Goal: Task Accomplishment & Management: Use online tool/utility

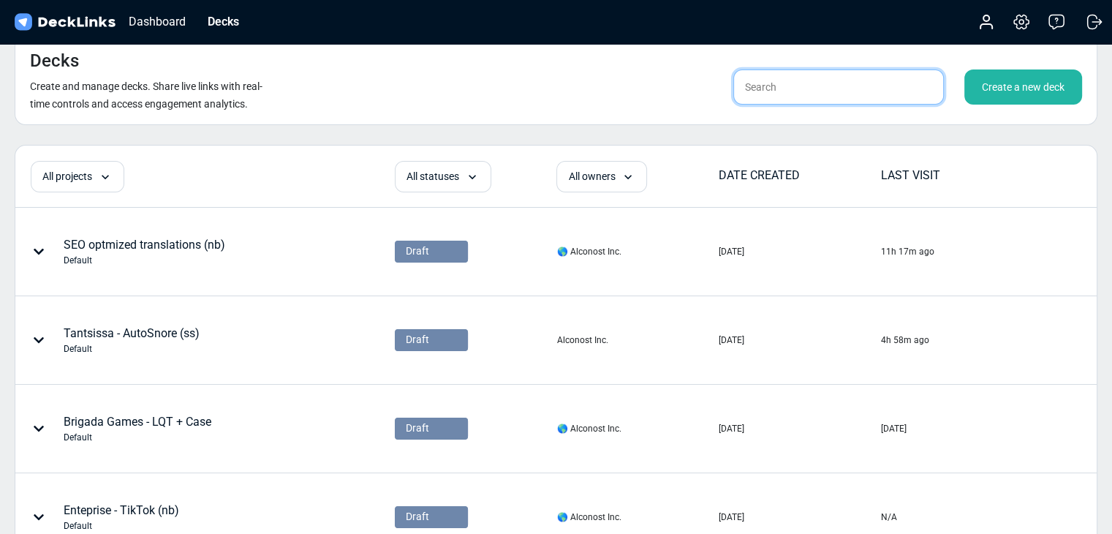
click at [794, 89] on input "text" at bounding box center [838, 86] width 211 height 35
type input "ㅇ"
type input "sanghun"
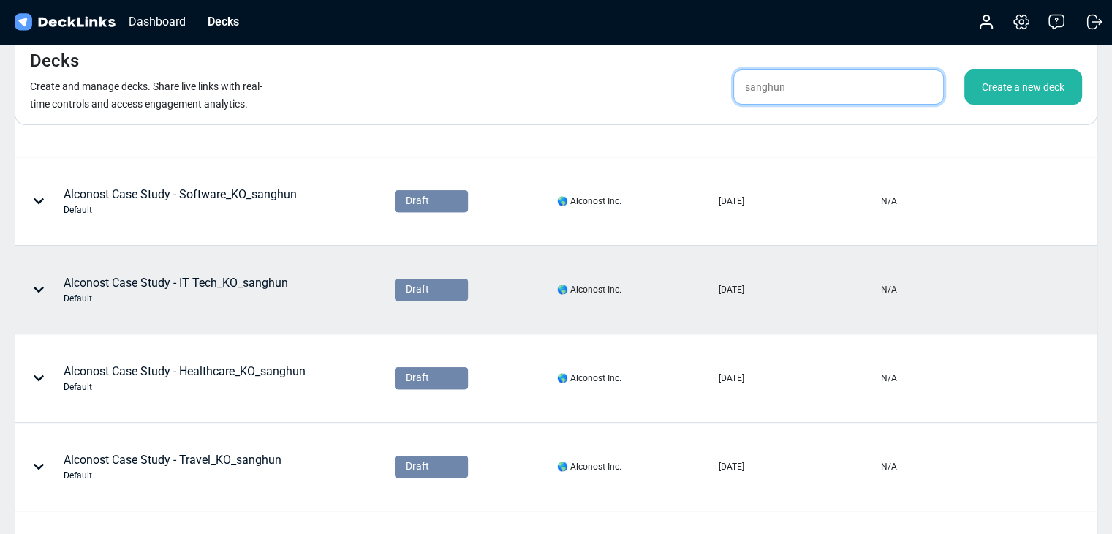
scroll to position [609, 0]
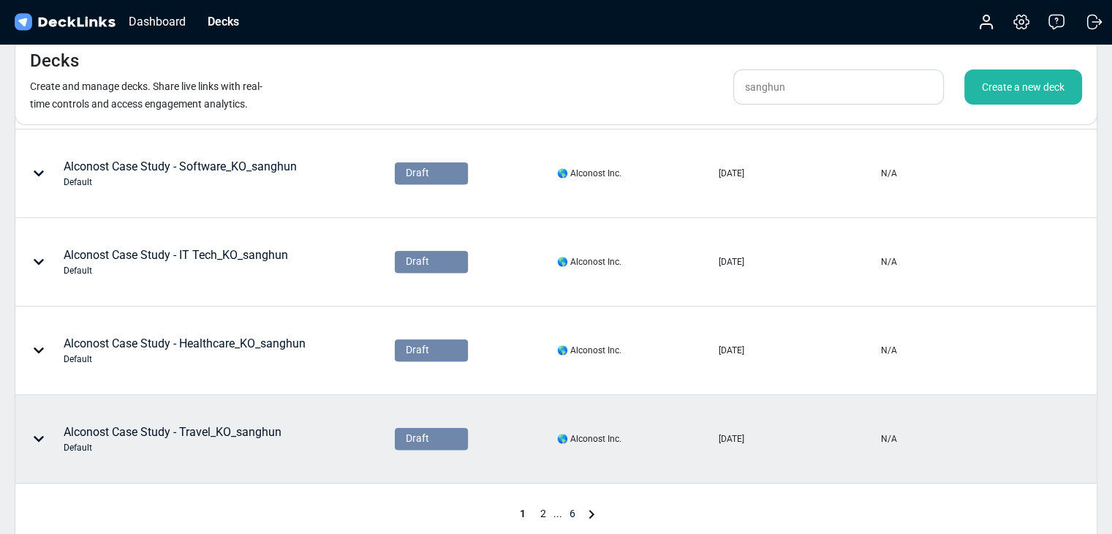
click at [200, 428] on div "Alconost Case Study - Travel_KO_sanghun Default" at bounding box center [173, 438] width 218 height 31
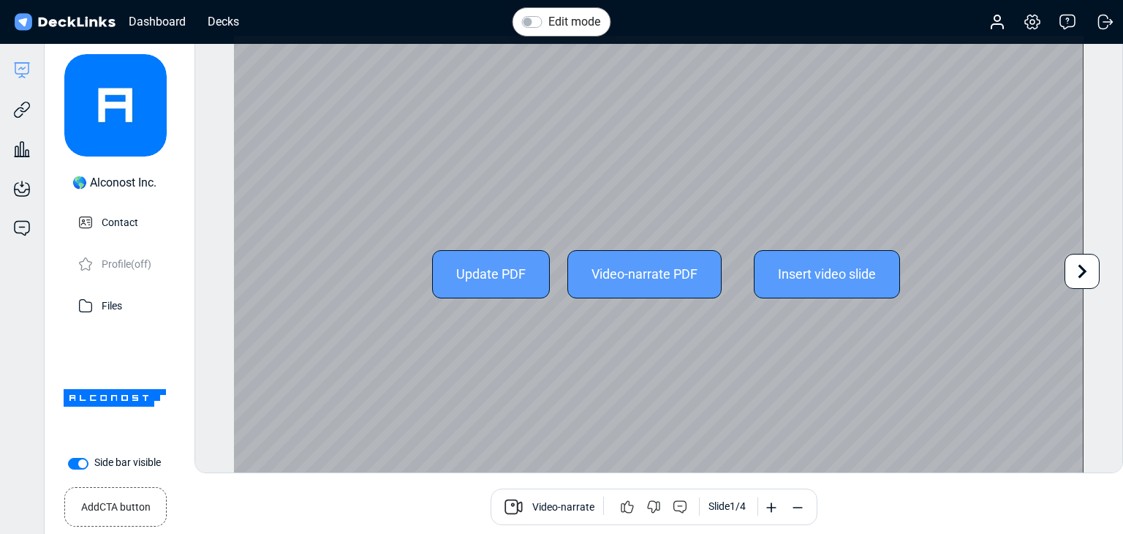
click at [1073, 267] on icon at bounding box center [1082, 271] width 28 height 28
click at [1073, 268] on icon at bounding box center [1082, 271] width 28 height 28
click at [1073, 268] on div "Update PDF Video-narrate PDF Insert video slide" at bounding box center [659, 274] width 850 height 477
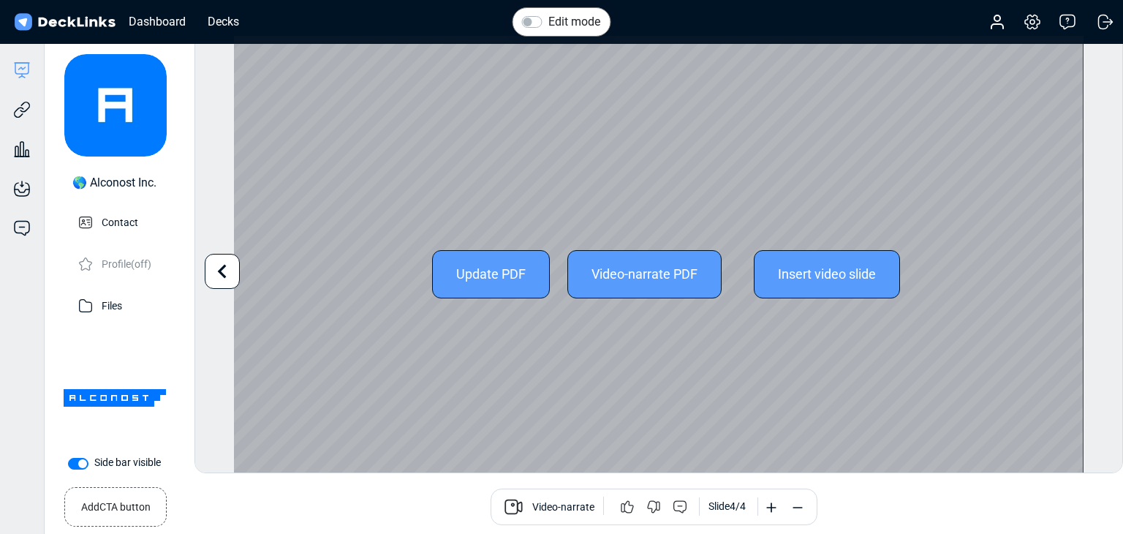
click at [227, 279] on div "Edit mode Change photo Updating this image will immediately apply to all of you…" at bounding box center [658, 254] width 929 height 438
click at [227, 279] on icon at bounding box center [222, 271] width 28 height 28
click at [227, 279] on div "Edit mode Change photo Updating this image will immediately apply to all of you…" at bounding box center [658, 254] width 929 height 438
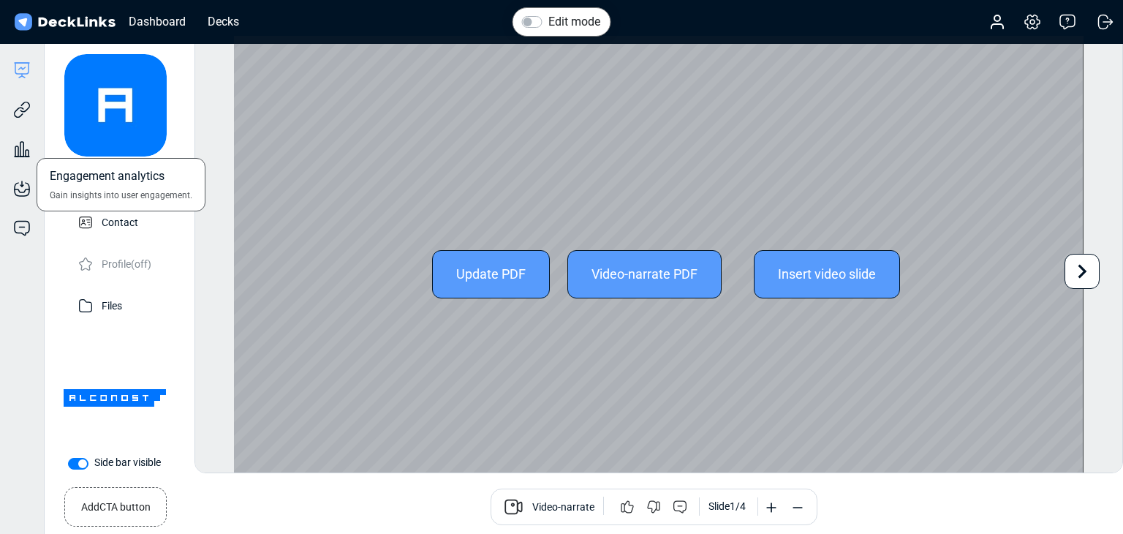
click at [20, 118] on div "Engagement analytics Gain insights into user engagement." at bounding box center [22, 137] width 44 height 39
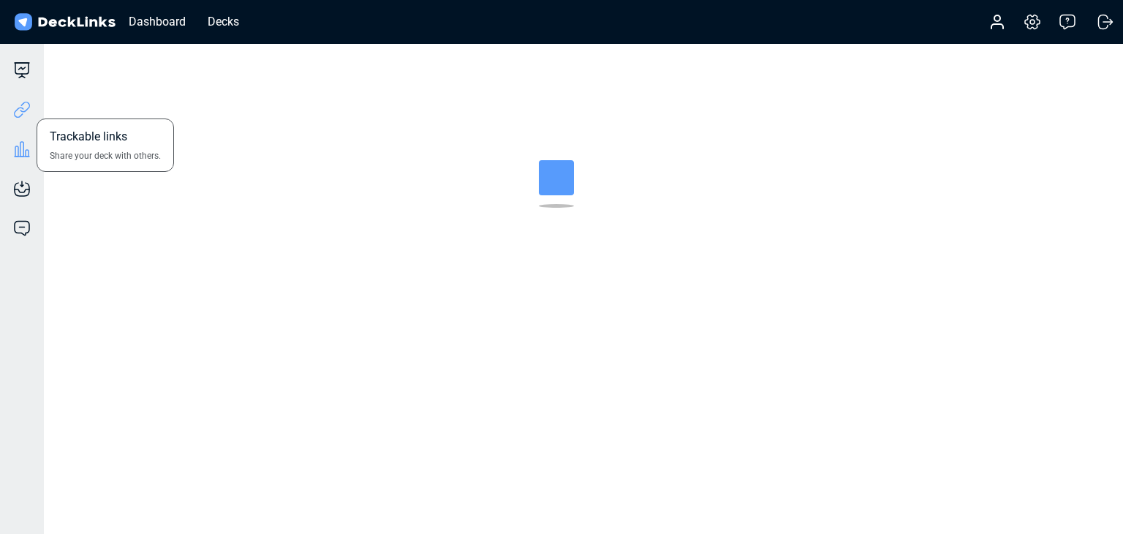
click at [25, 115] on icon at bounding box center [22, 110] width 18 height 18
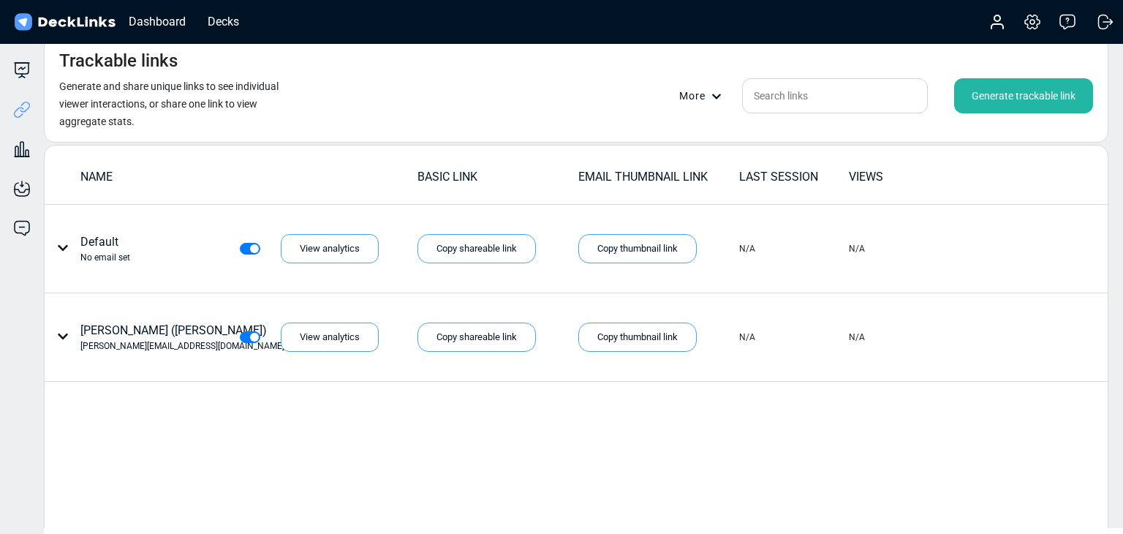
click at [997, 99] on div "Generate trackable link" at bounding box center [1023, 95] width 139 height 35
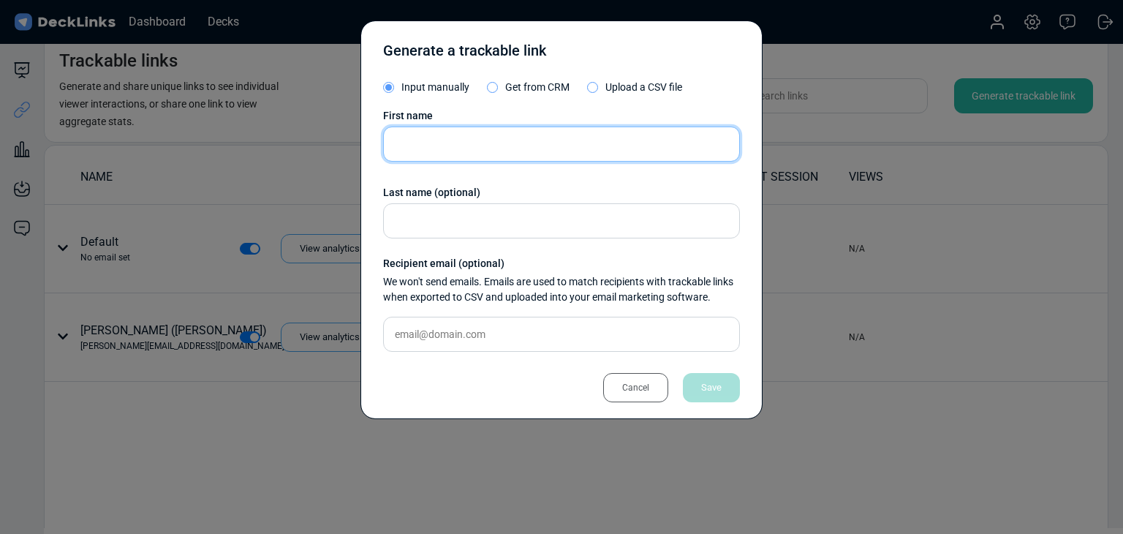
click at [505, 137] on input "text" at bounding box center [561, 143] width 357 height 35
type input "[PERSON_NAME]"
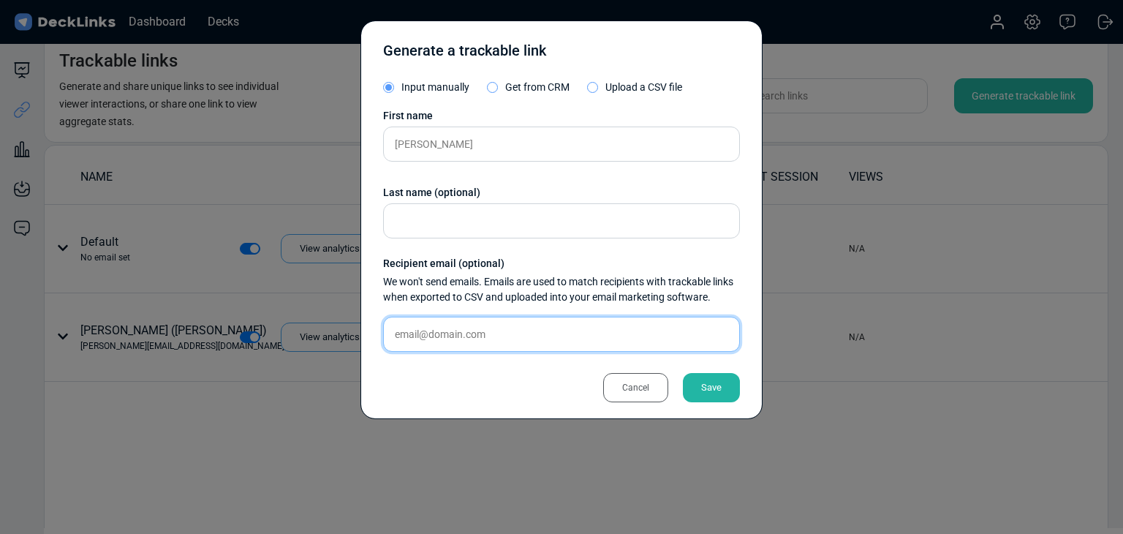
paste input "[EMAIL_ADDRESS][DOMAIN_NAME]"
type input "[EMAIL_ADDRESS][DOMAIN_NAME]"
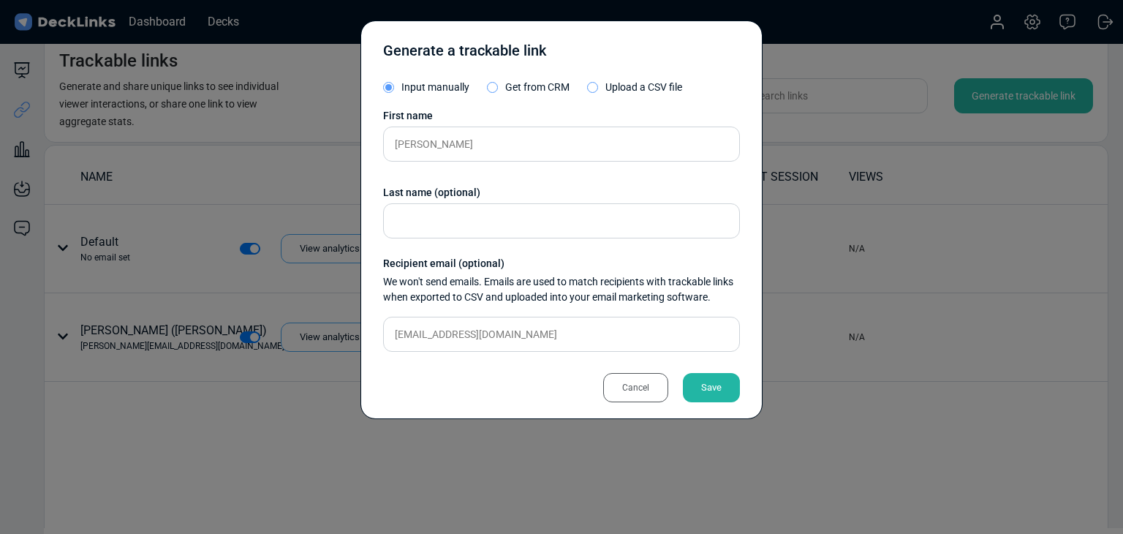
click at [710, 380] on div "Save" at bounding box center [711, 387] width 57 height 29
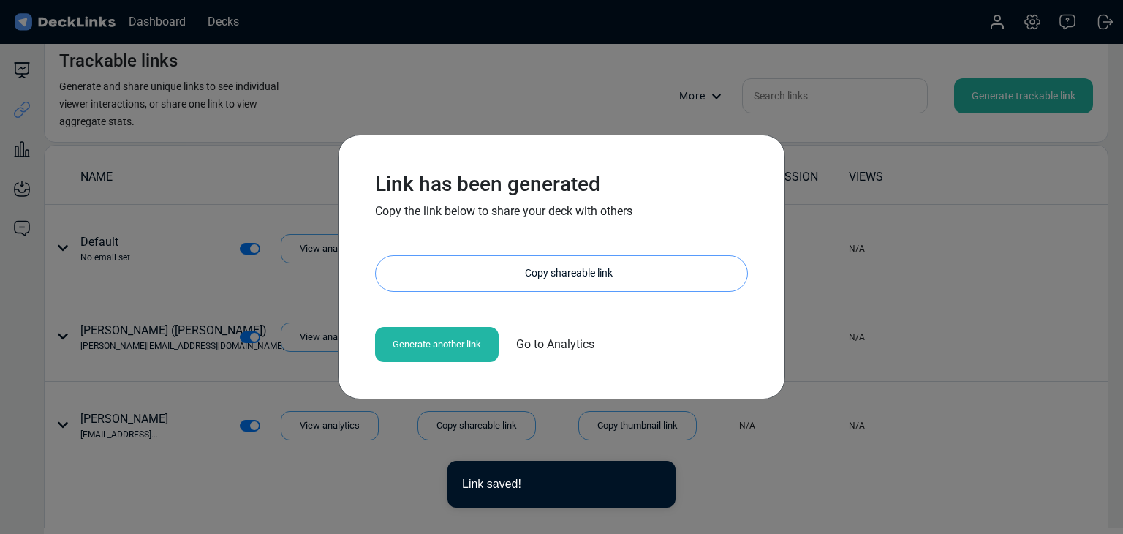
click at [564, 277] on div "Copy shareable link" at bounding box center [568, 273] width 357 height 35
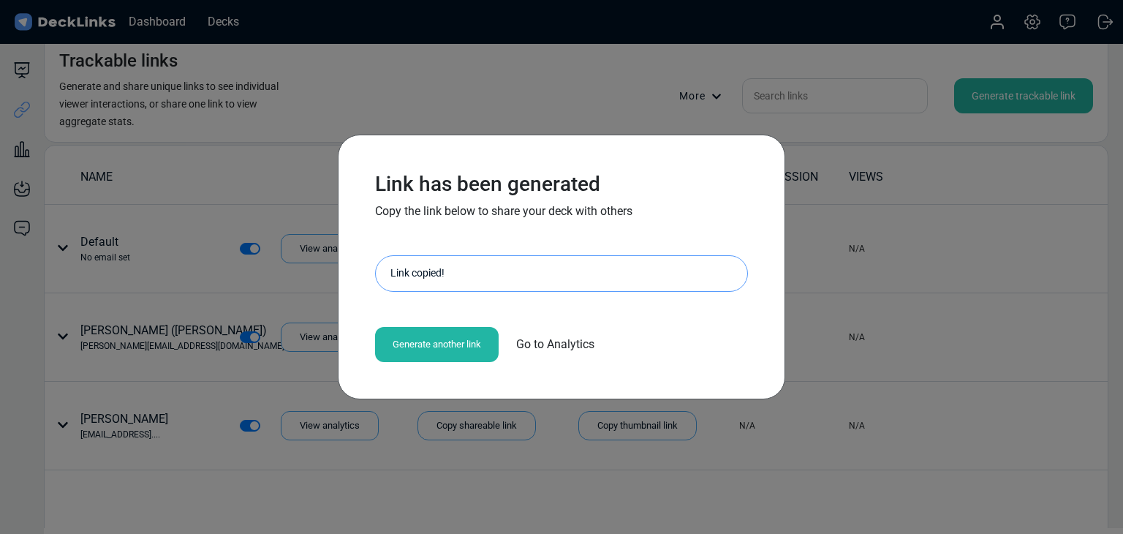
click at [96, 235] on div "Link has been generated Copy the link below to share your deck with others [URL…" at bounding box center [561, 267] width 1123 height 534
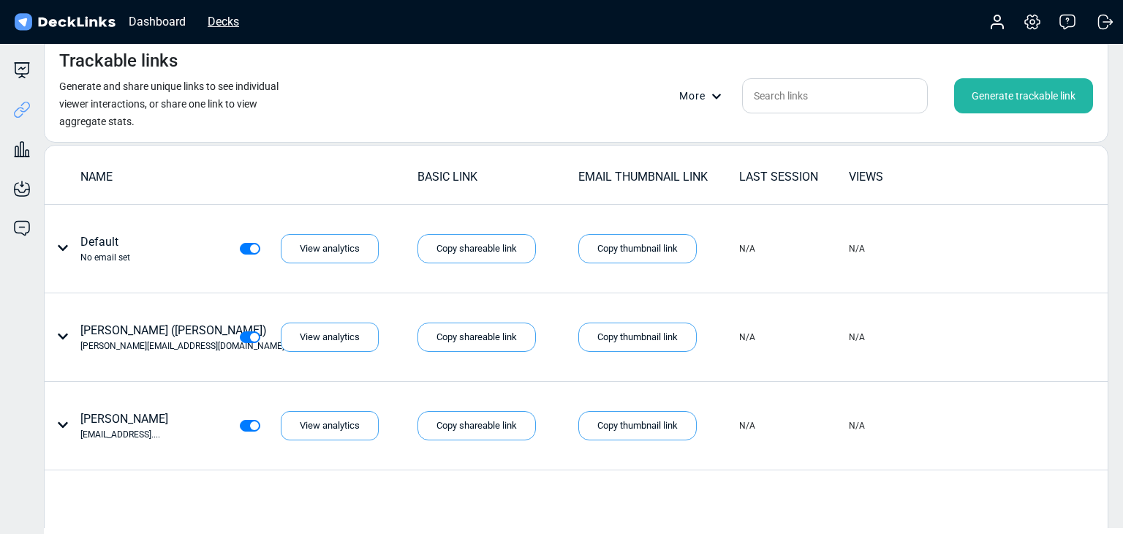
click at [211, 20] on div "Decks" at bounding box center [223, 21] width 46 height 18
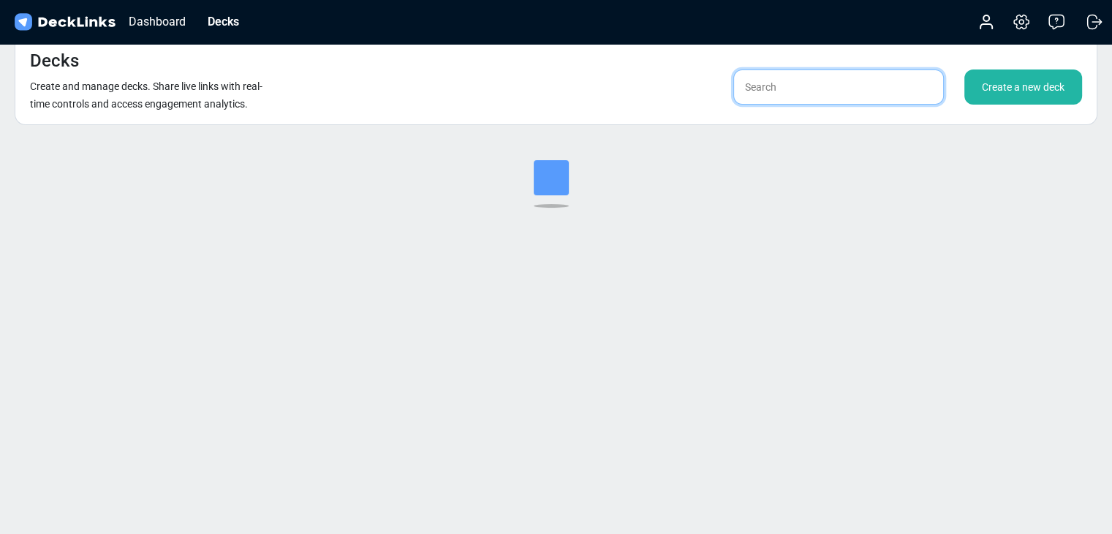
click at [830, 88] on input "text" at bounding box center [838, 86] width 211 height 35
type input "ㄴ"
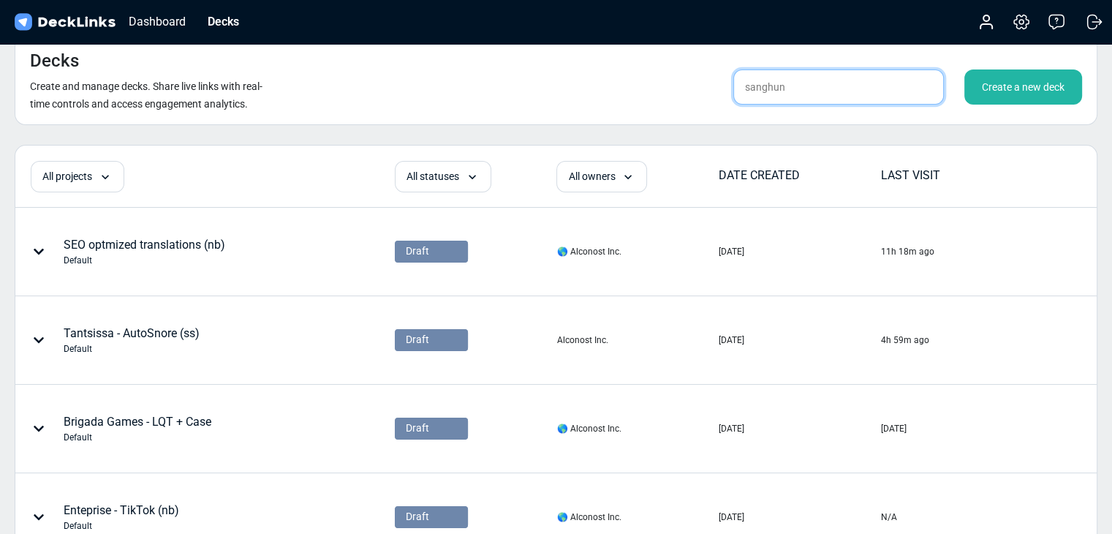
type input "sanghun"
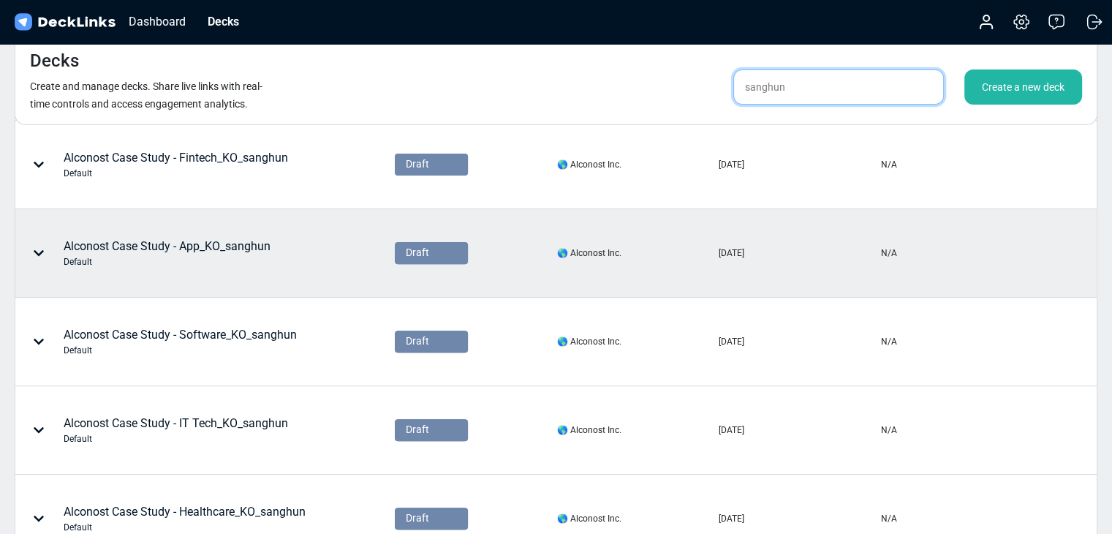
scroll to position [487, 0]
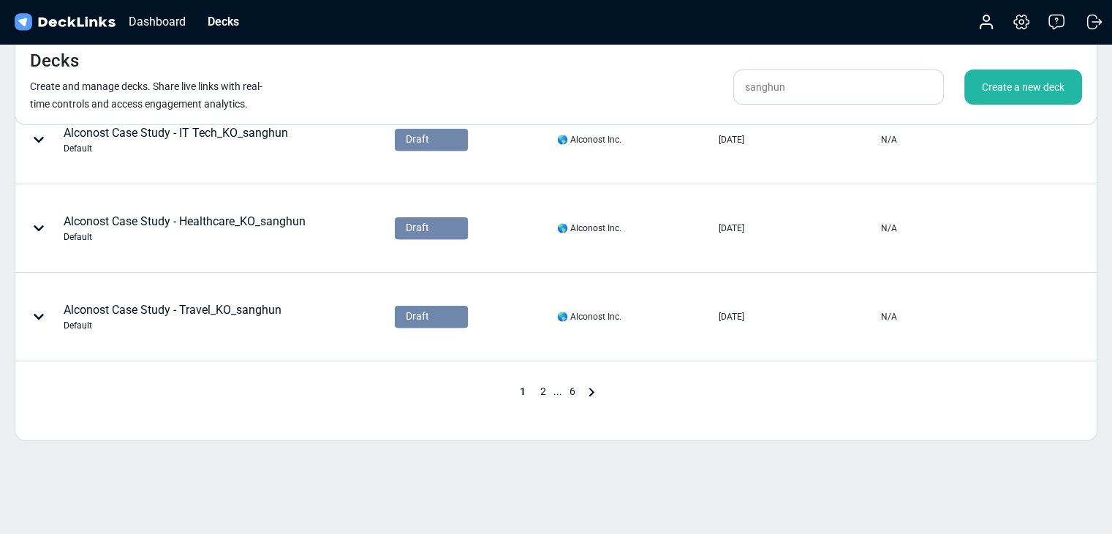
click at [538, 388] on span "2" at bounding box center [543, 391] width 20 height 12
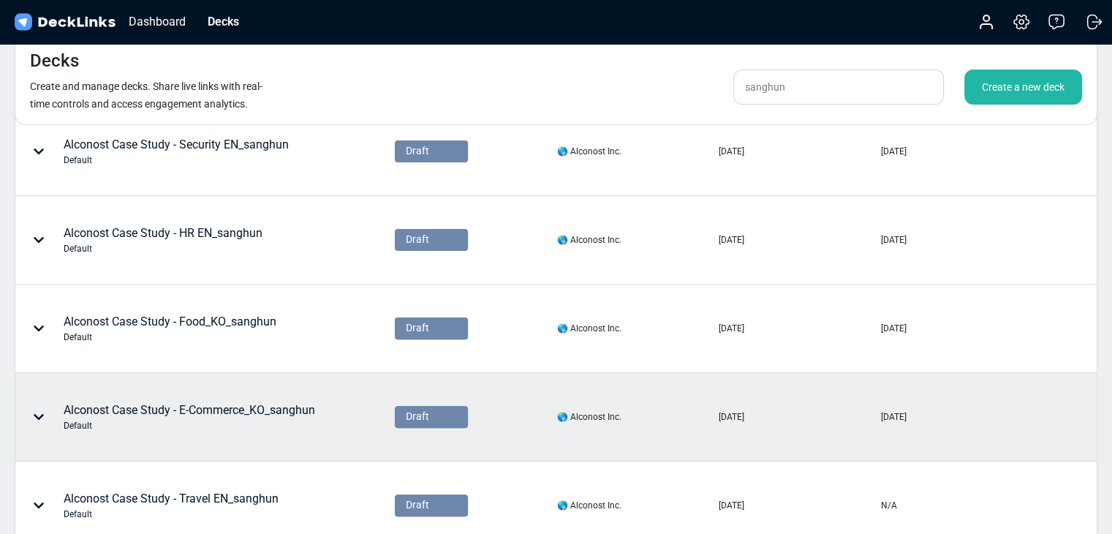
scroll to position [0, 0]
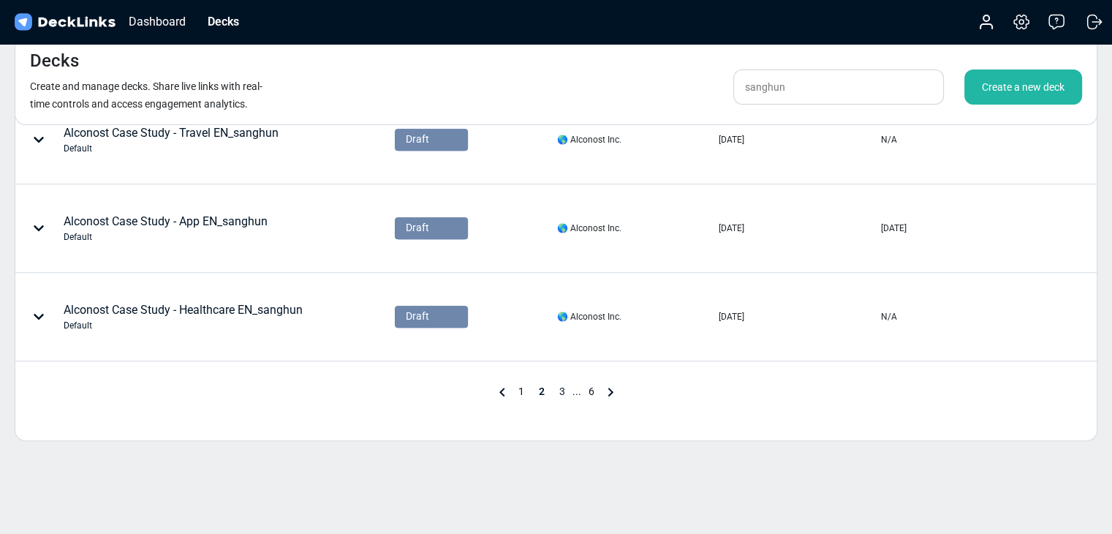
click at [560, 390] on span "3" at bounding box center [562, 391] width 20 height 12
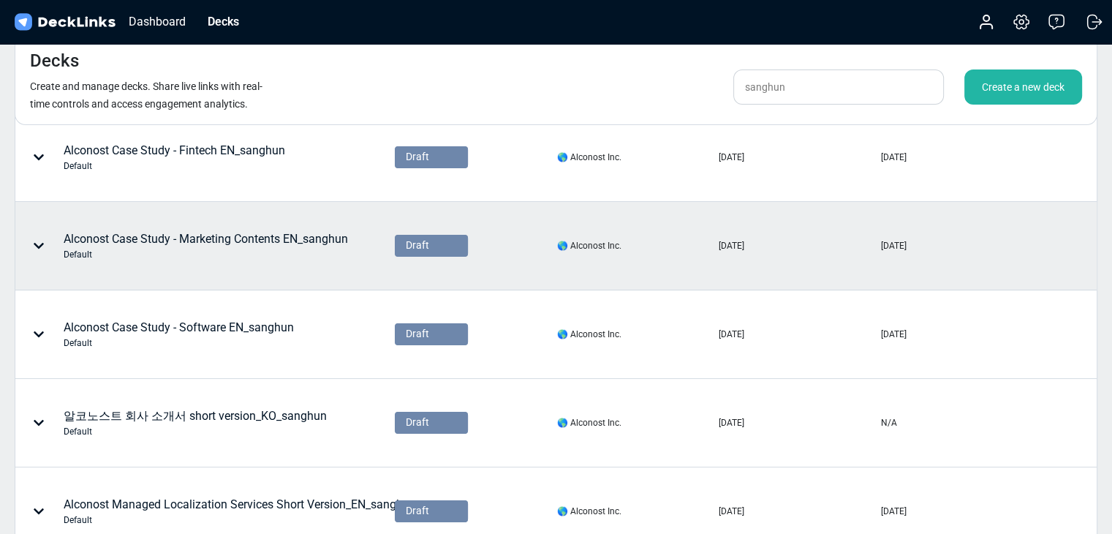
scroll to position [121, 0]
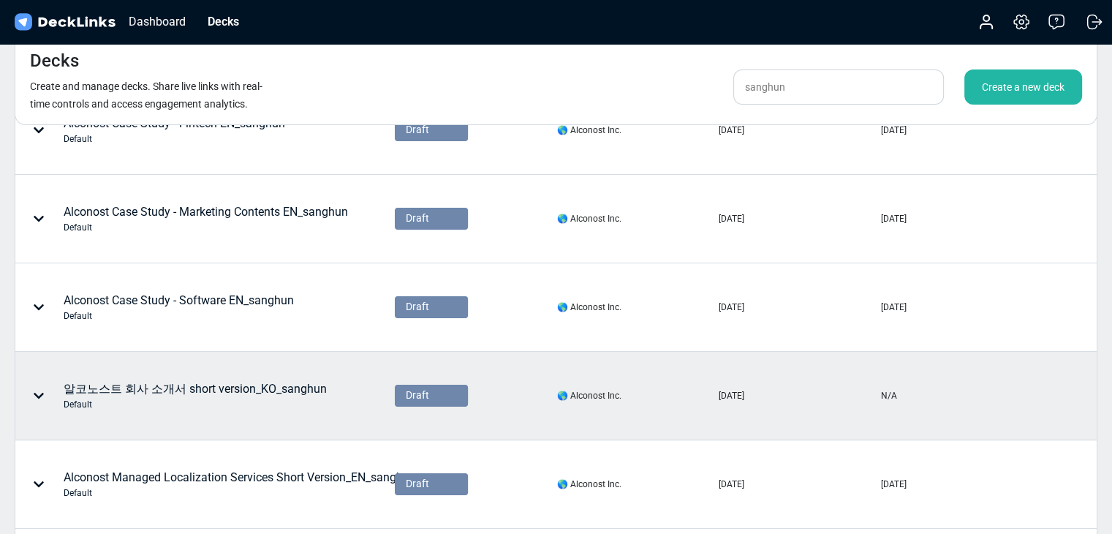
click at [285, 390] on div "알코노스트 회사 소개서 short version_KO_sanghun Default" at bounding box center [195, 395] width 263 height 31
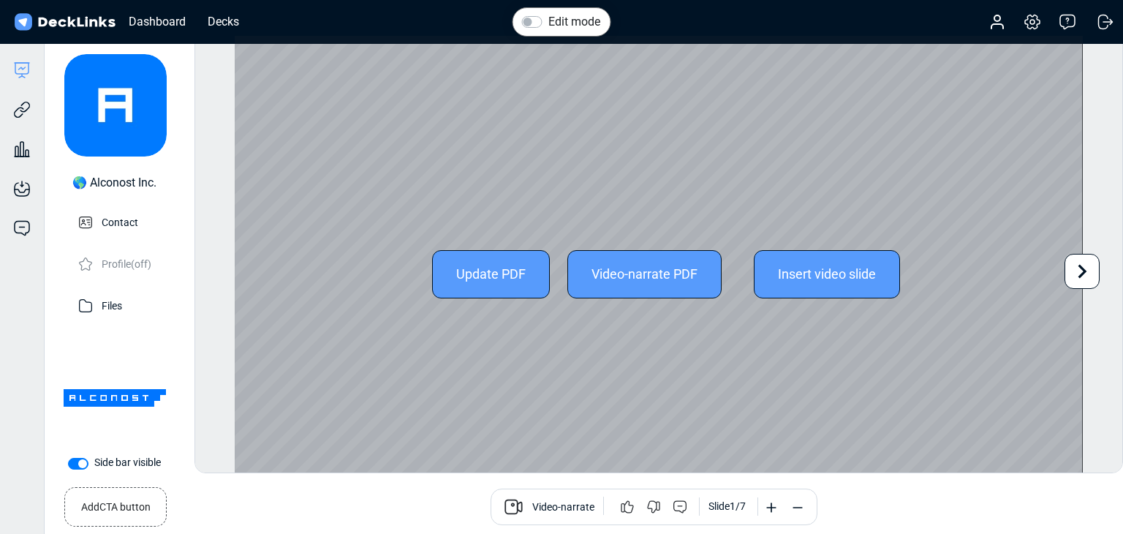
click at [499, 278] on div "Update PDF" at bounding box center [491, 274] width 118 height 48
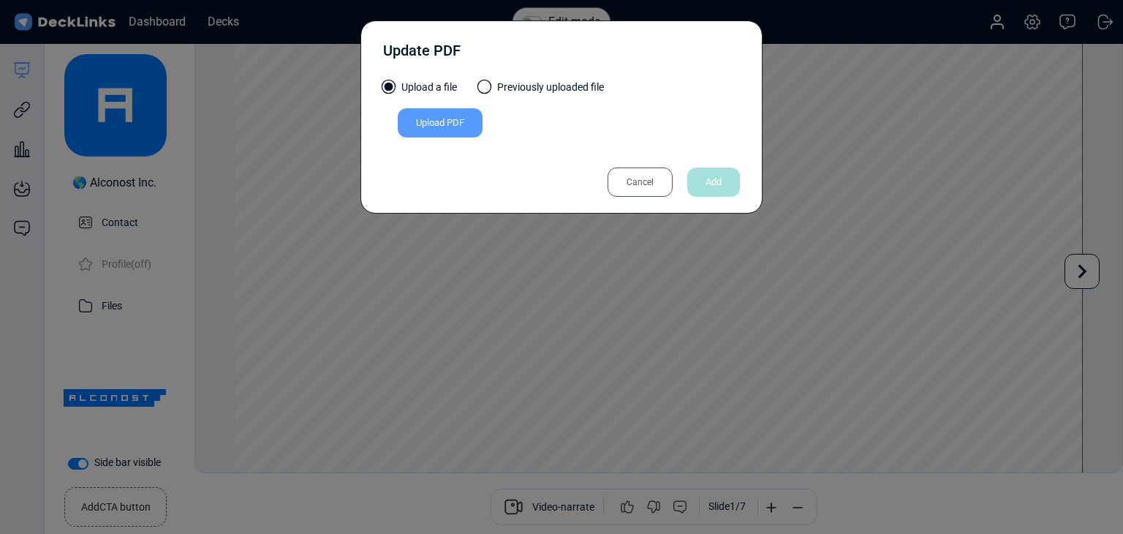
click at [465, 124] on div "Upload PDF" at bounding box center [440, 122] width 85 height 29
click at [0, 0] on input "Upload PDF" at bounding box center [0, 0] width 0 height 0
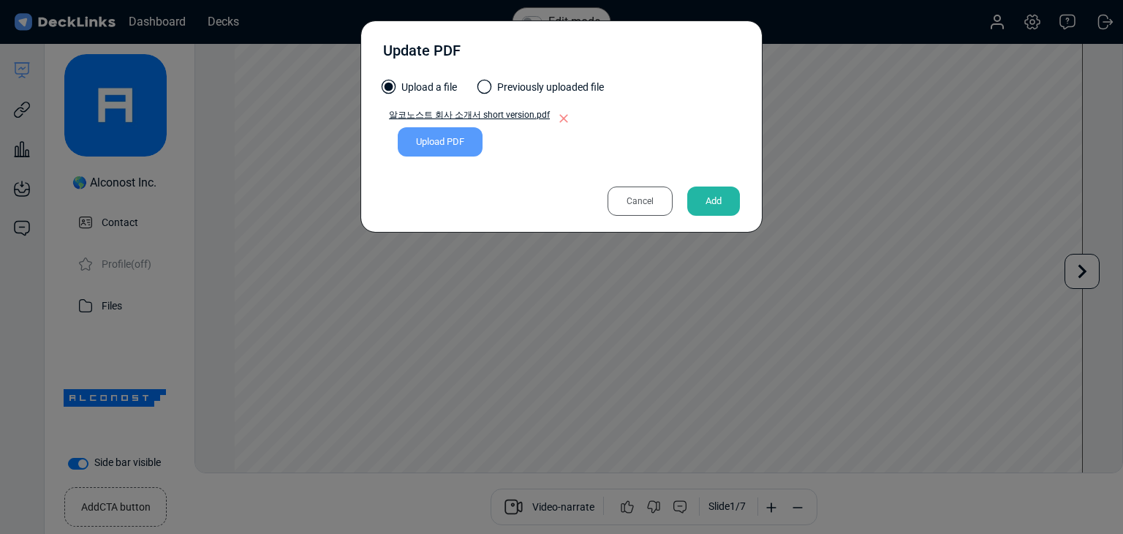
click at [716, 196] on div "Add" at bounding box center [713, 200] width 53 height 29
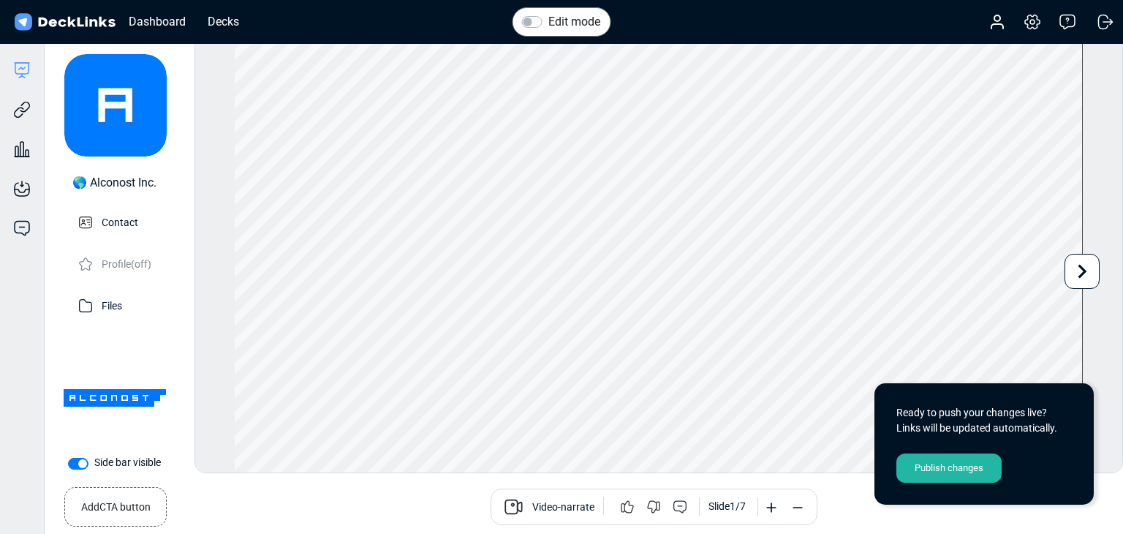
click at [954, 454] on div "Publish changes" at bounding box center [948, 467] width 105 height 29
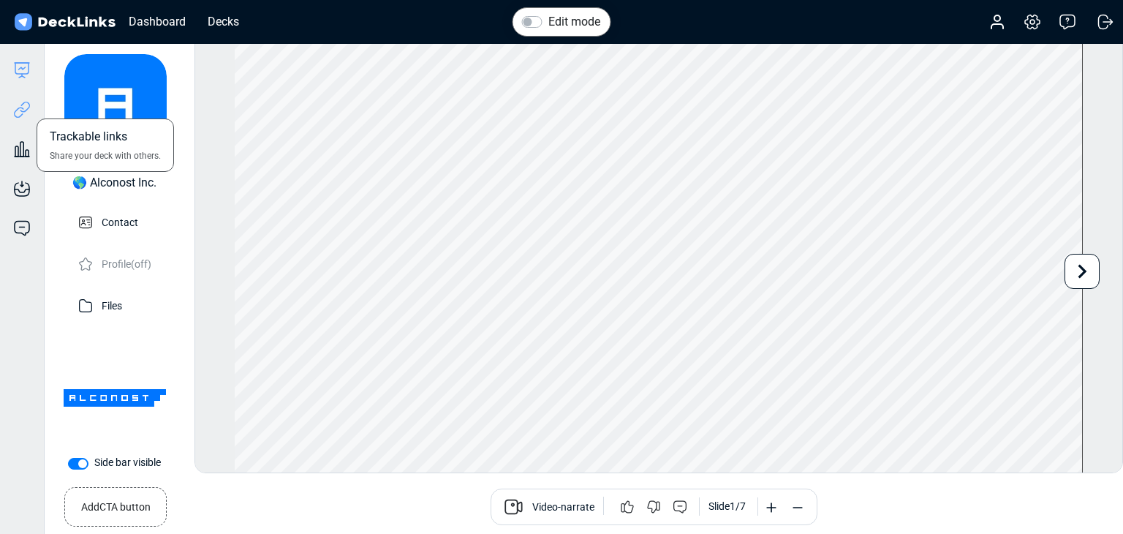
click at [26, 112] on icon at bounding box center [22, 110] width 18 height 18
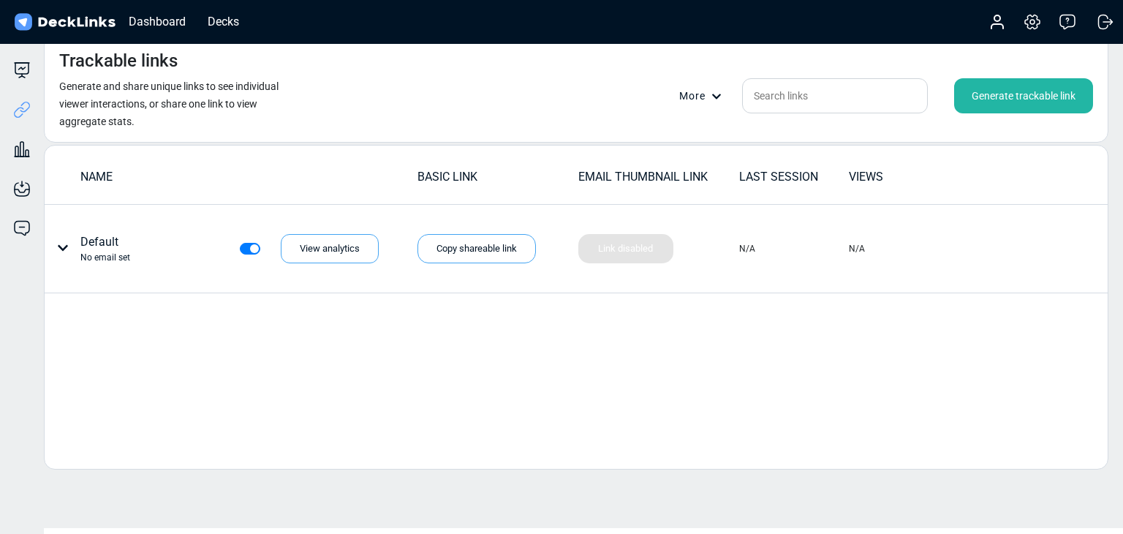
click at [1000, 92] on div "Generate trackable link" at bounding box center [1023, 95] width 139 height 35
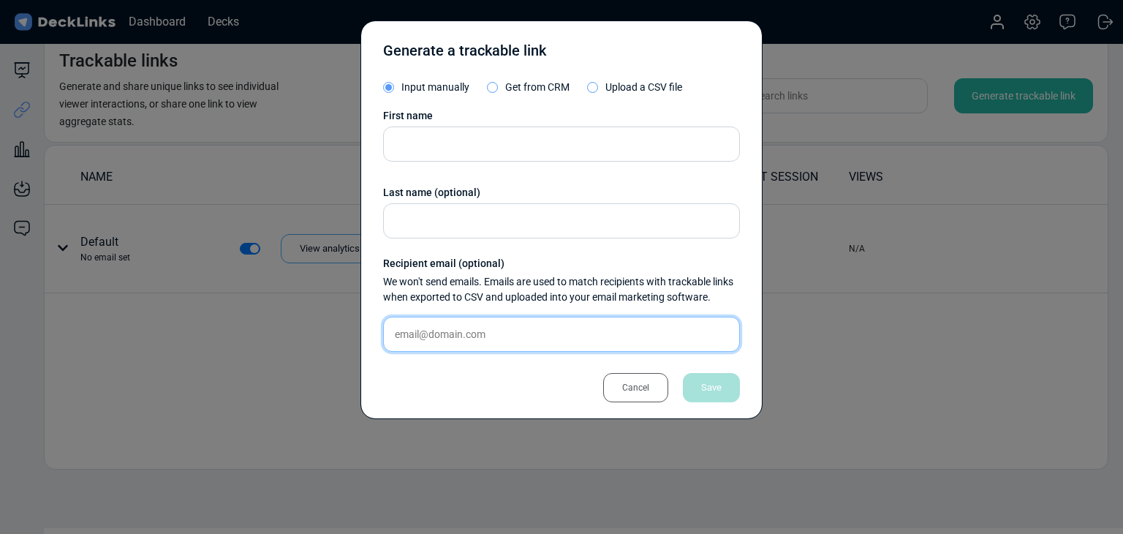
click at [518, 343] on input "text" at bounding box center [561, 334] width 357 height 35
paste input "[EMAIL_ADDRESS][DOMAIN_NAME]"
type input "[EMAIL_ADDRESS][DOMAIN_NAME]"
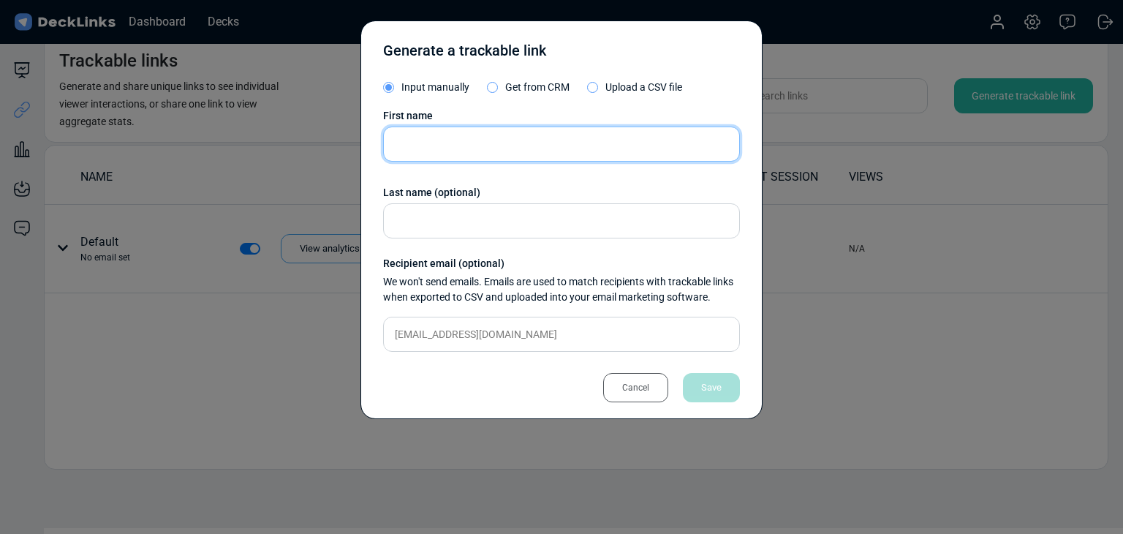
click at [488, 150] on input "text" at bounding box center [561, 143] width 357 height 35
type input "r"
type input "[PERSON_NAME]"
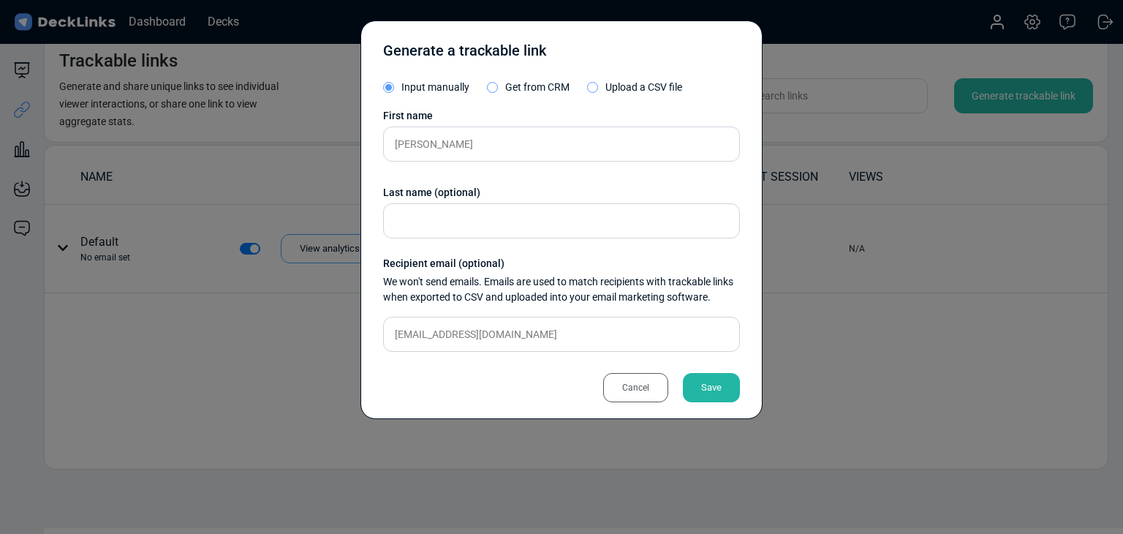
click at [700, 389] on div "Save" at bounding box center [711, 387] width 57 height 29
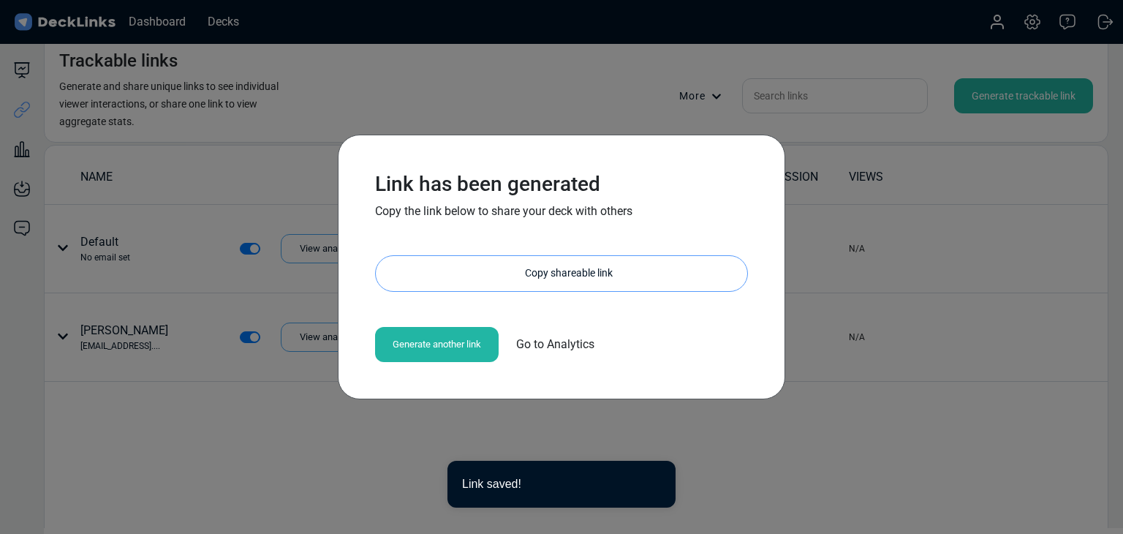
click at [529, 277] on div "Copy shareable link" at bounding box center [568, 273] width 357 height 35
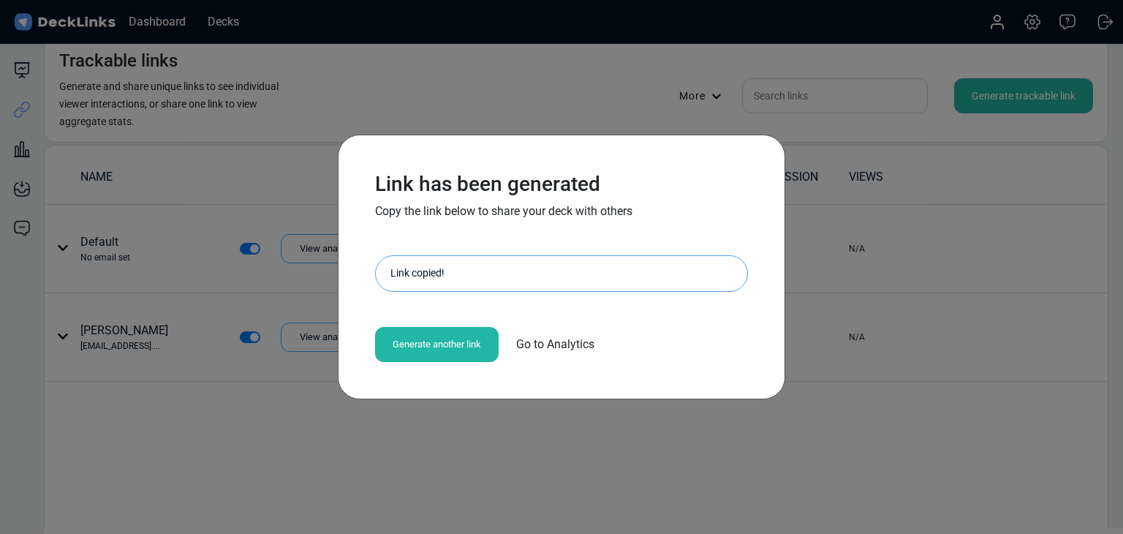
click at [212, 349] on div "Link has been generated Copy the link below to share your deck with others [URL…" at bounding box center [561, 267] width 1123 height 534
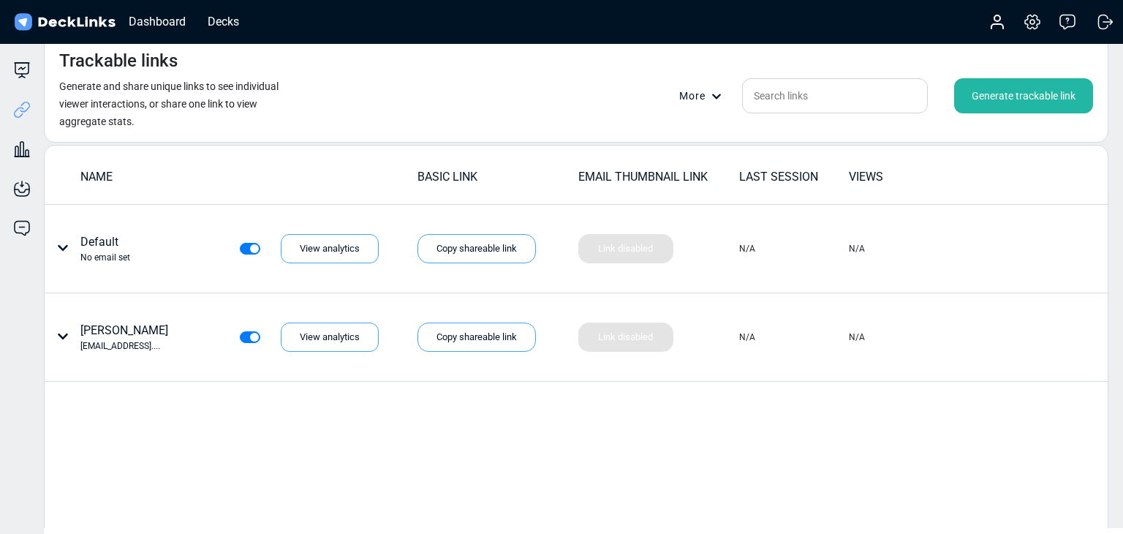
click at [421, 80] on div "Trackable links Generate and share unique links to see individual viewer intera…" at bounding box center [576, 88] width 1065 height 107
click at [221, 21] on div "Decks" at bounding box center [223, 21] width 46 height 18
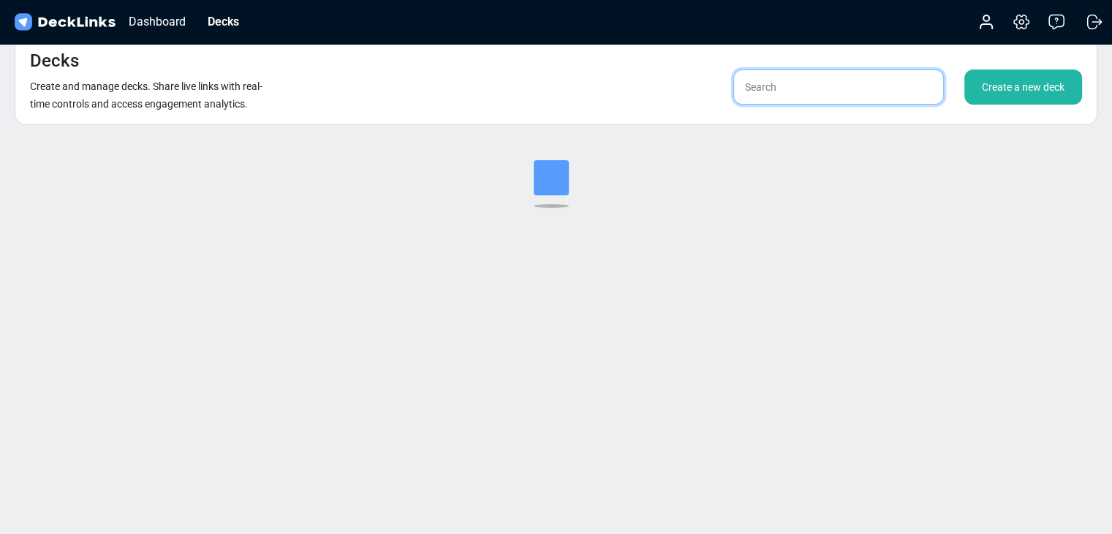
click at [803, 86] on input "text" at bounding box center [838, 86] width 211 height 35
type input "ㄴ"
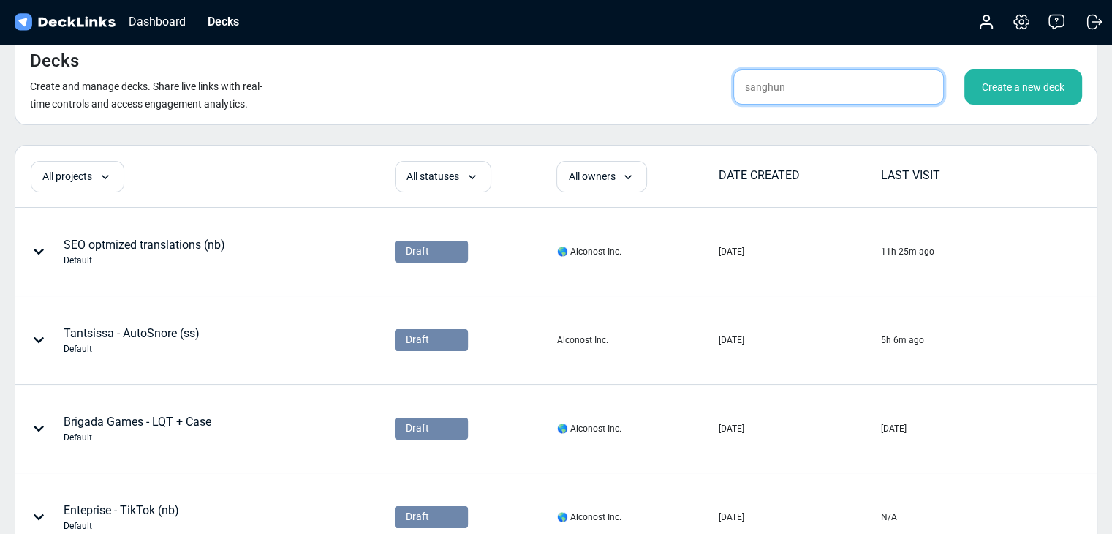
type input "sanghun"
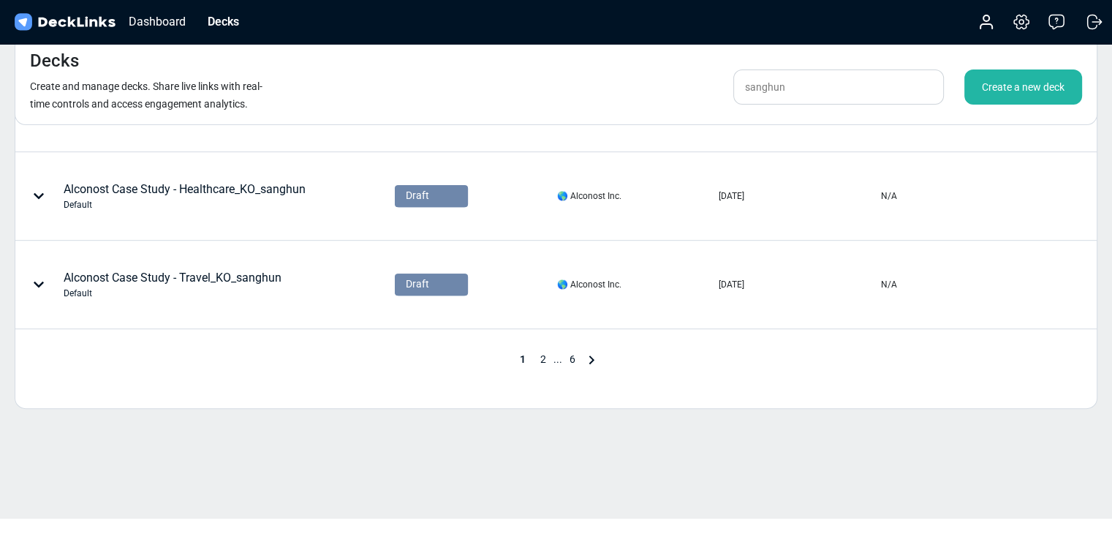
click at [541, 356] on span "2" at bounding box center [543, 359] width 20 height 12
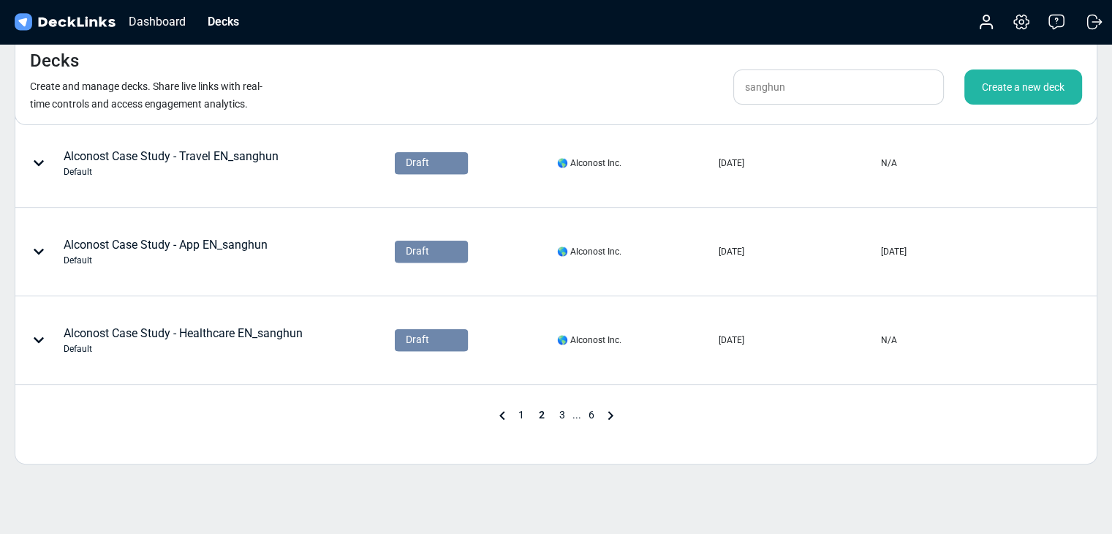
scroll to position [763, 0]
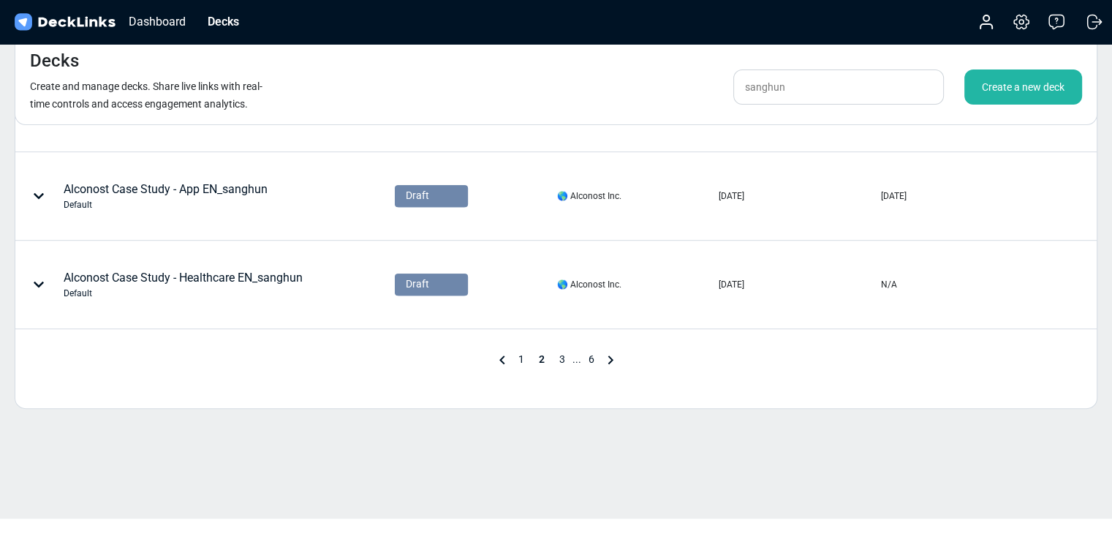
click at [559, 355] on span "3" at bounding box center [562, 359] width 20 height 12
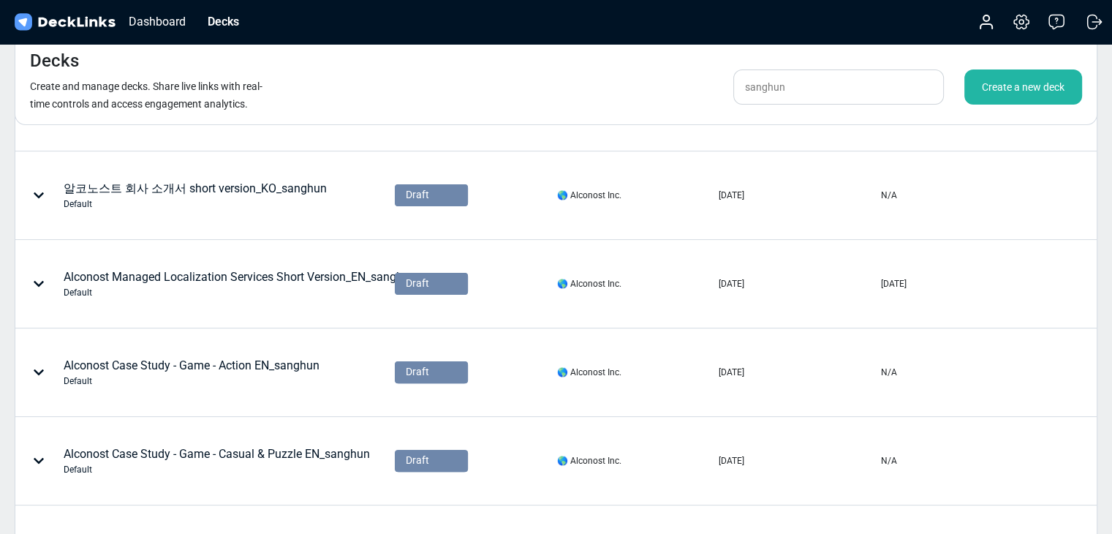
scroll to position [276, 0]
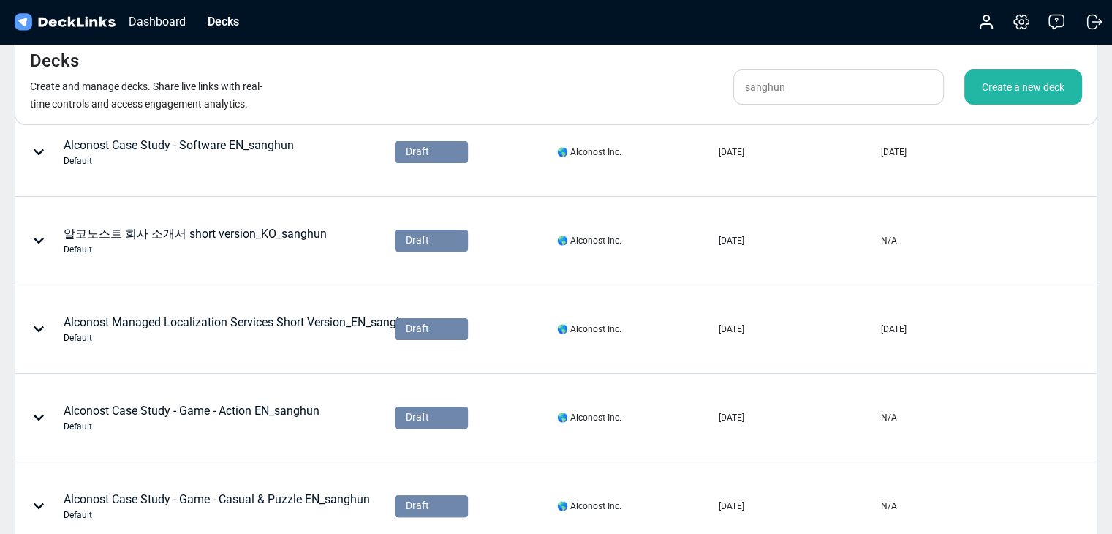
click at [267, 325] on div "Alconost Managed Localization Services Short Version_EN_sanghun Default" at bounding box center [240, 329] width 352 height 31
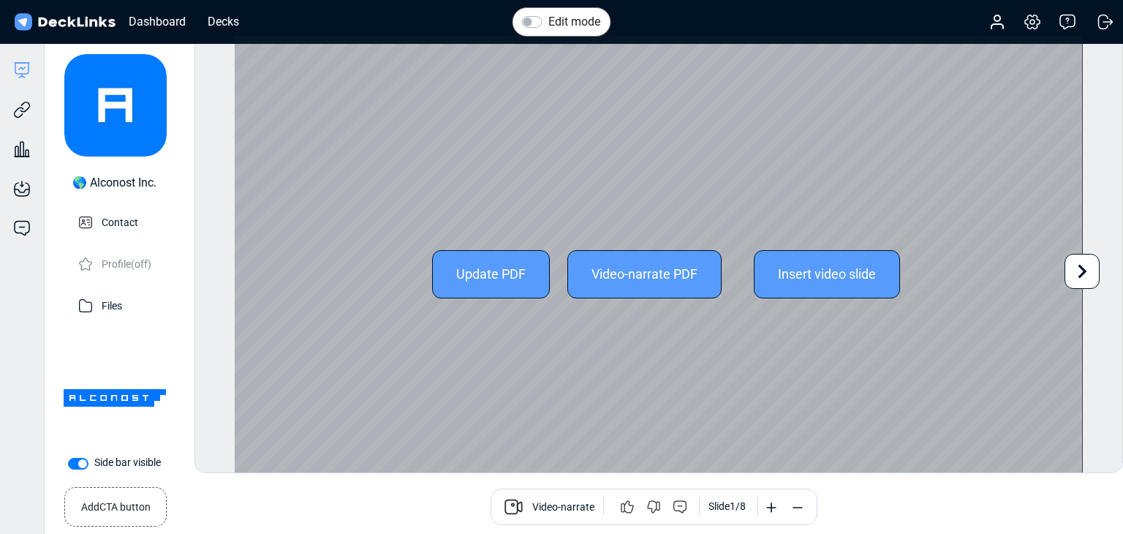
click at [502, 270] on div "Update PDF" at bounding box center [491, 274] width 118 height 48
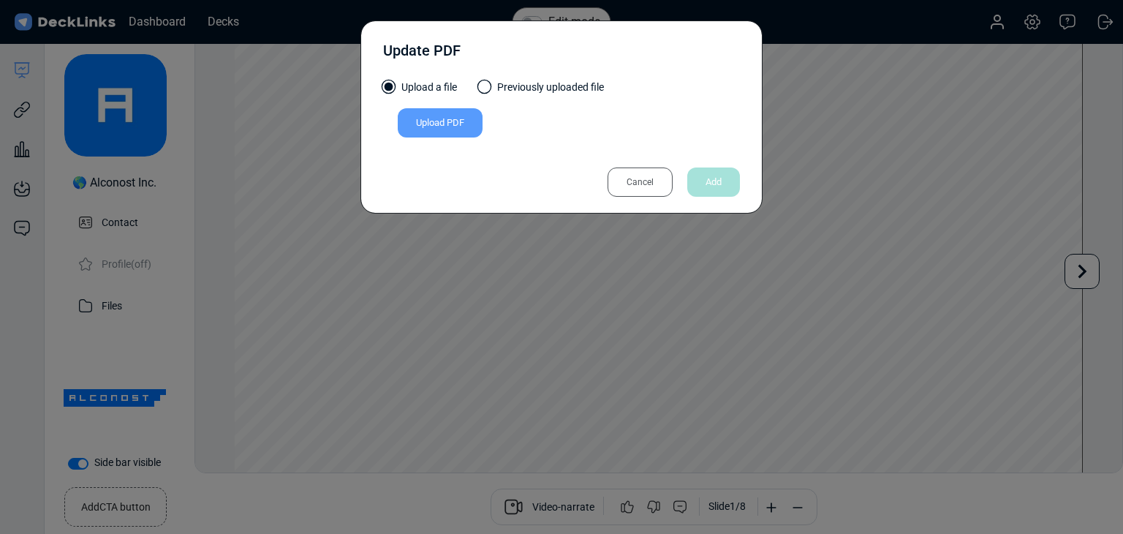
click at [434, 116] on div "Upload PDF" at bounding box center [440, 122] width 85 height 29
click at [0, 0] on input "Upload PDF" at bounding box center [0, 0] width 0 height 0
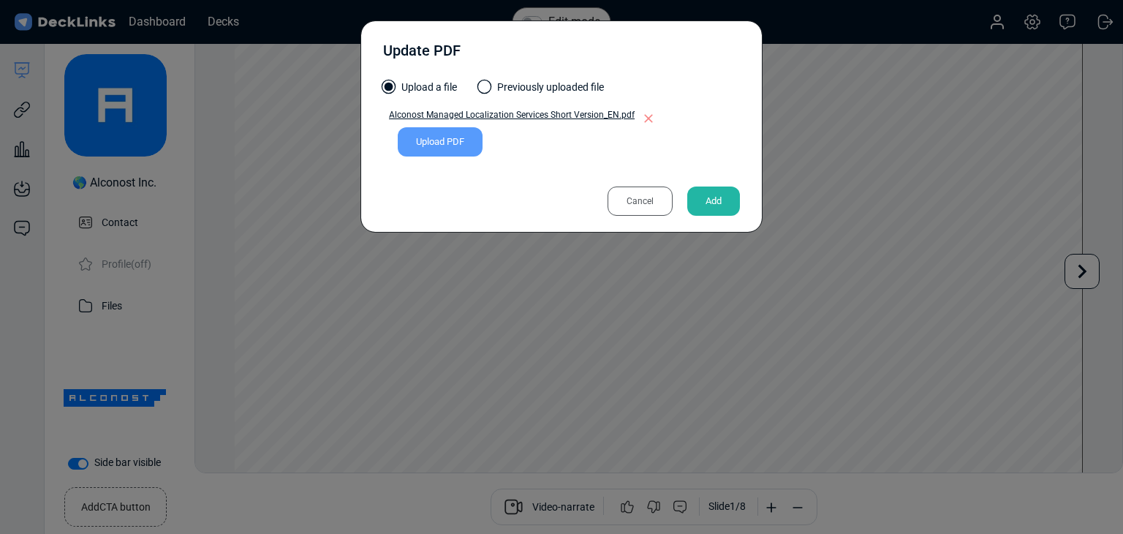
click at [725, 197] on div "Add" at bounding box center [713, 200] width 53 height 29
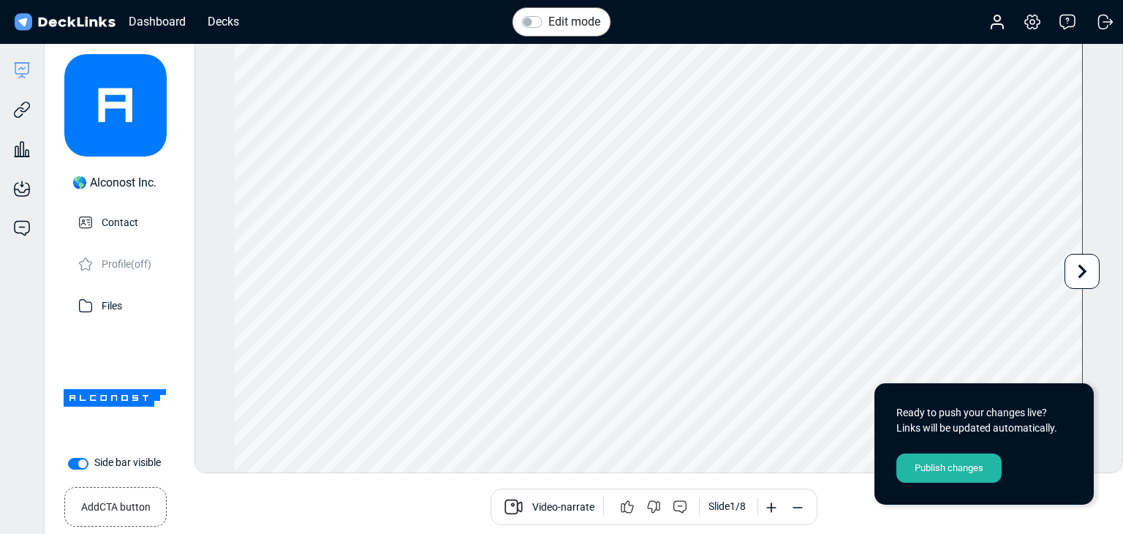
click at [959, 463] on div "Publish changes" at bounding box center [948, 467] width 105 height 29
